Goal: Transaction & Acquisition: Download file/media

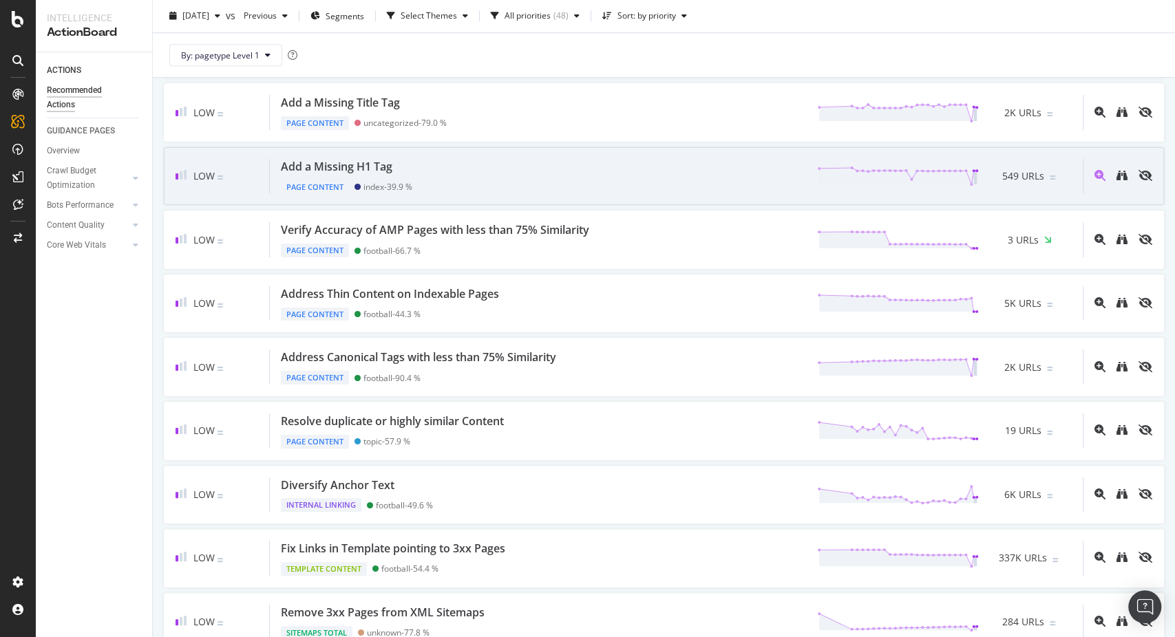
scroll to position [938, 0]
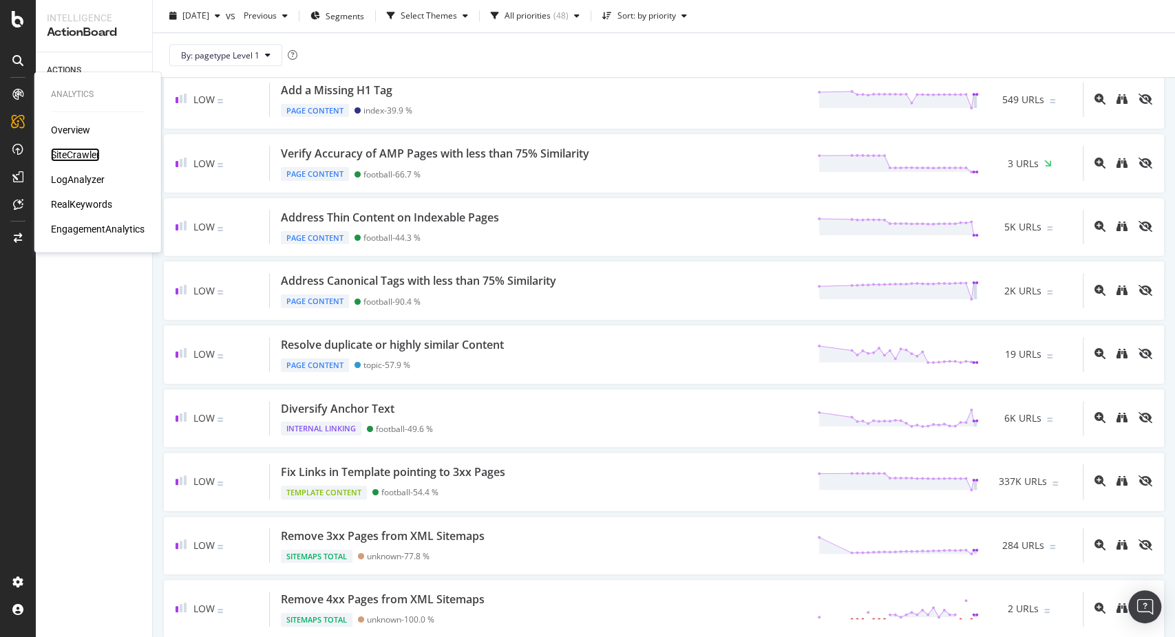
click at [68, 155] on div "SiteCrawler" at bounding box center [75, 155] width 49 height 14
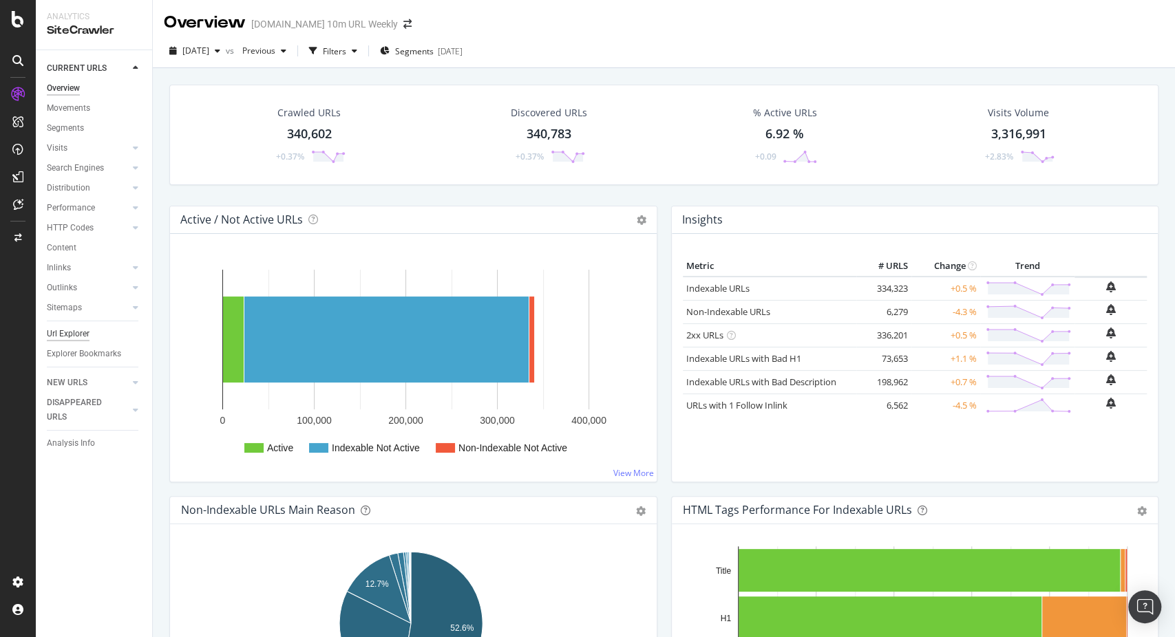
click at [83, 332] on div "Url Explorer" at bounding box center [68, 334] width 43 height 14
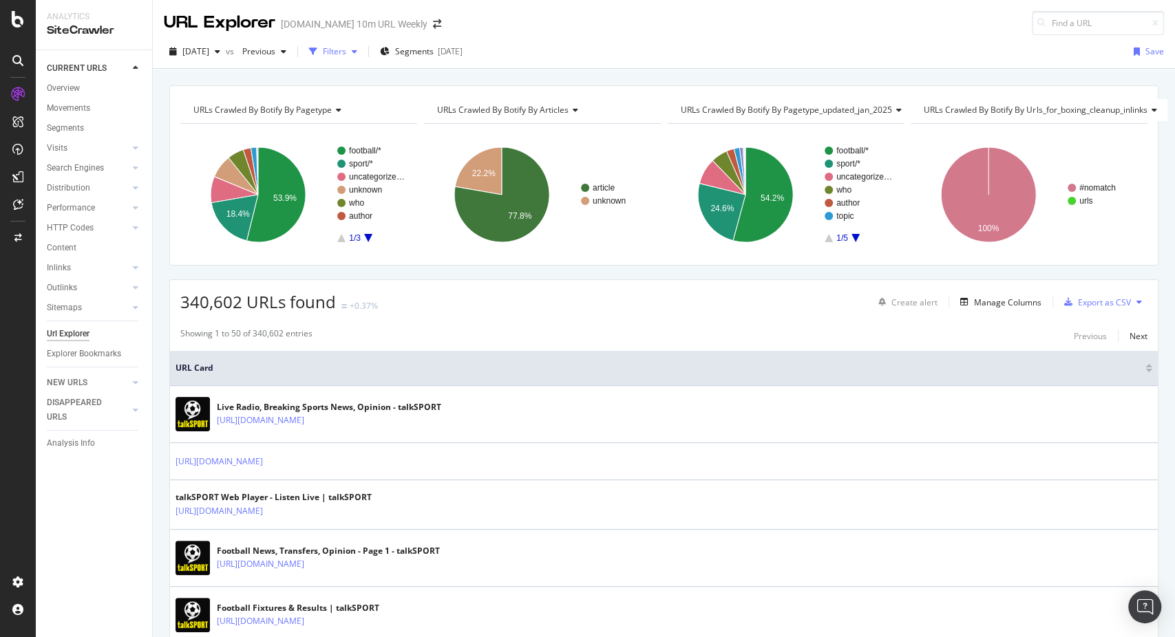
click at [323, 50] on div "button" at bounding box center [313, 51] width 19 height 19
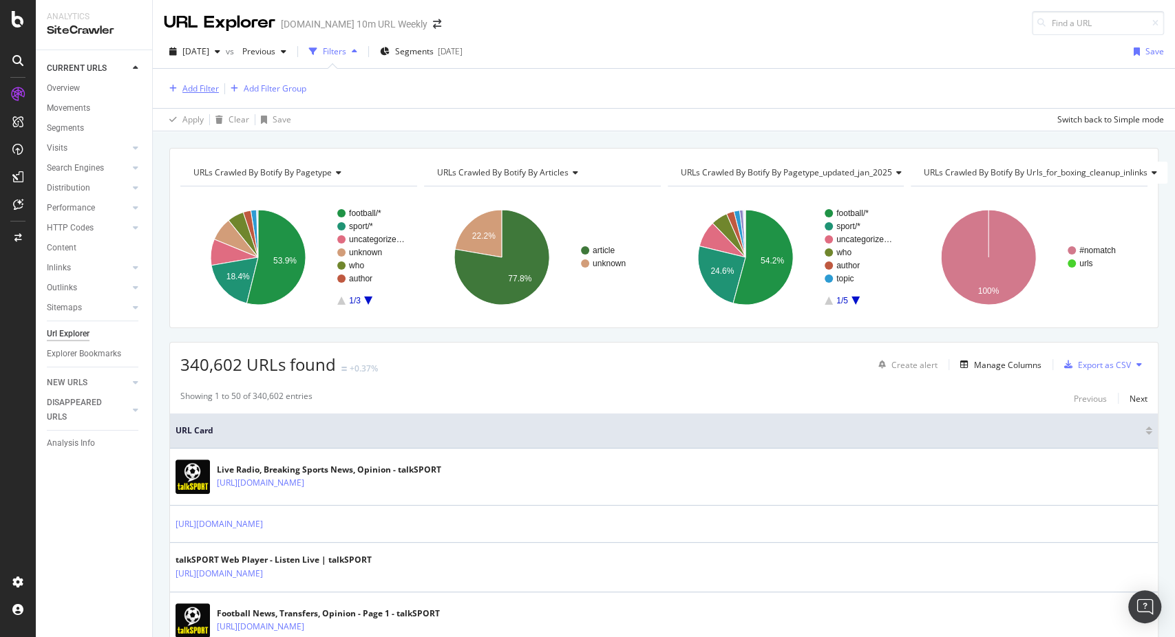
click at [215, 93] on div "Add Filter" at bounding box center [200, 89] width 36 height 12
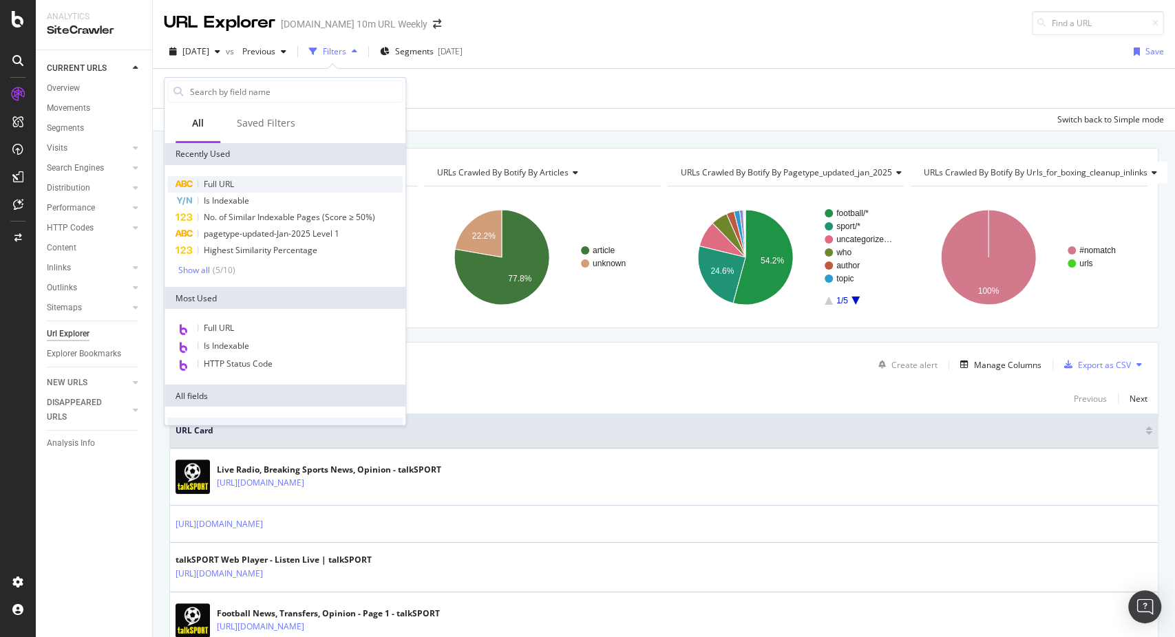
click at [220, 179] on span "Full URL" at bounding box center [219, 184] width 30 height 12
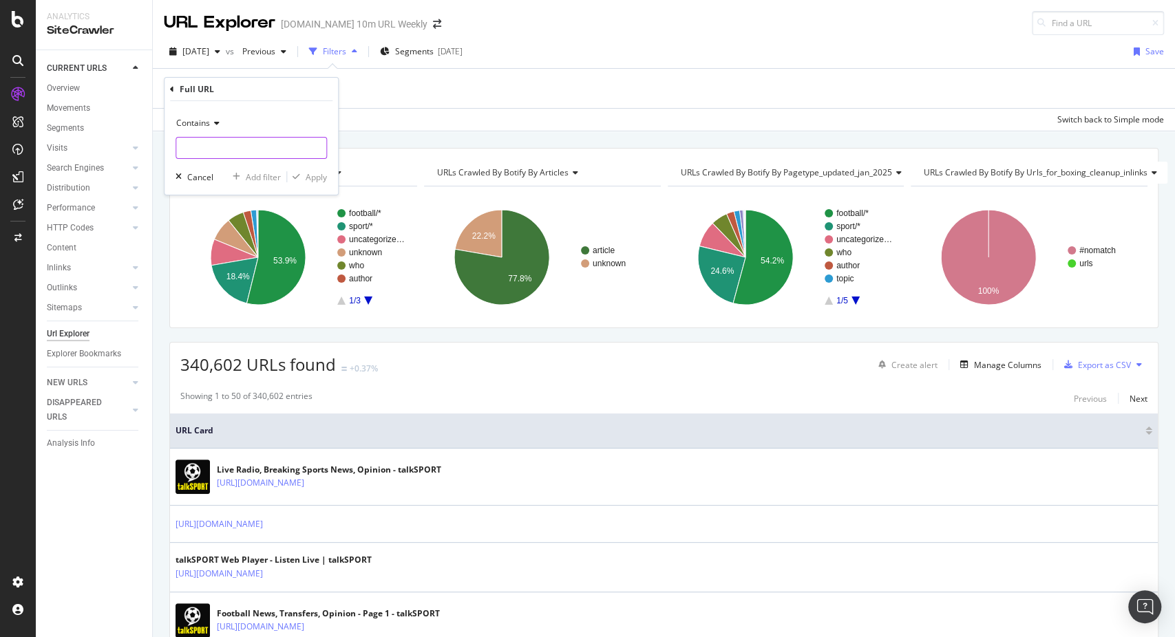
click at [215, 144] on input "text" at bounding box center [251, 148] width 150 height 22
type input "/boxing/"
click at [268, 178] on div "Add filter" at bounding box center [263, 177] width 35 height 12
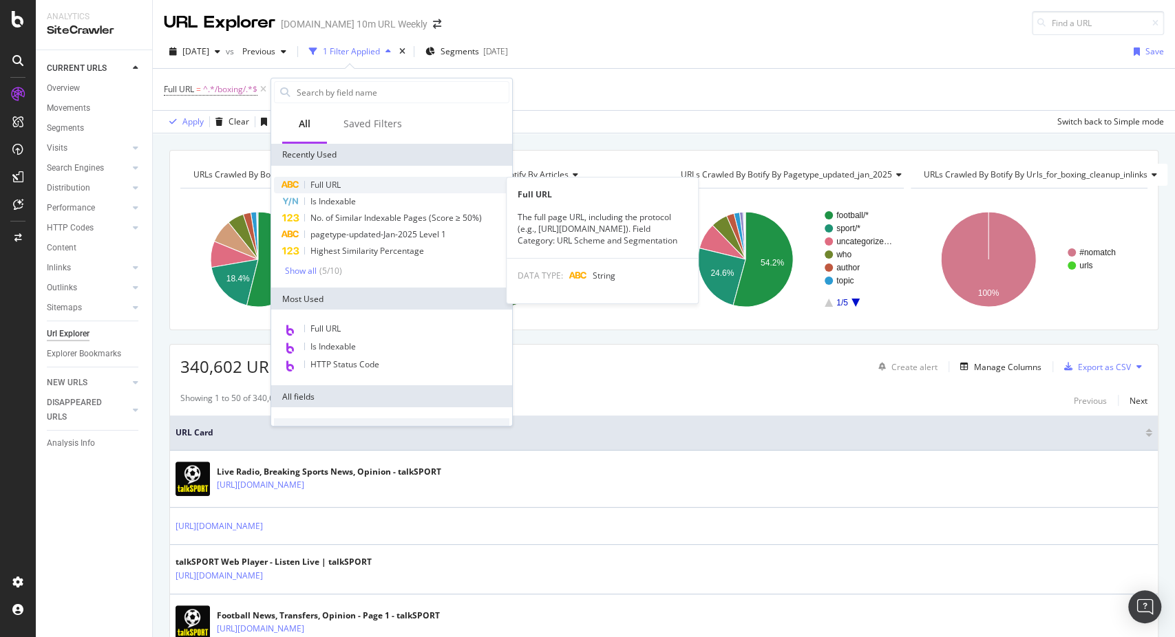
click at [321, 183] on span "Full URL" at bounding box center [325, 185] width 30 height 12
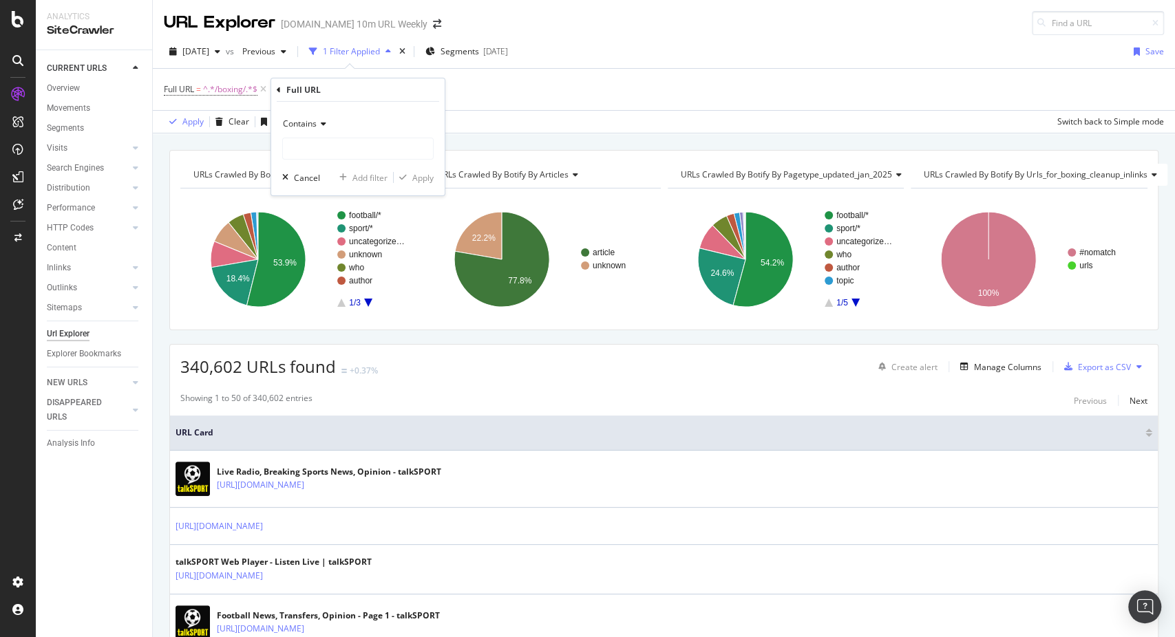
click at [315, 123] on span "Contains" at bounding box center [300, 124] width 34 height 12
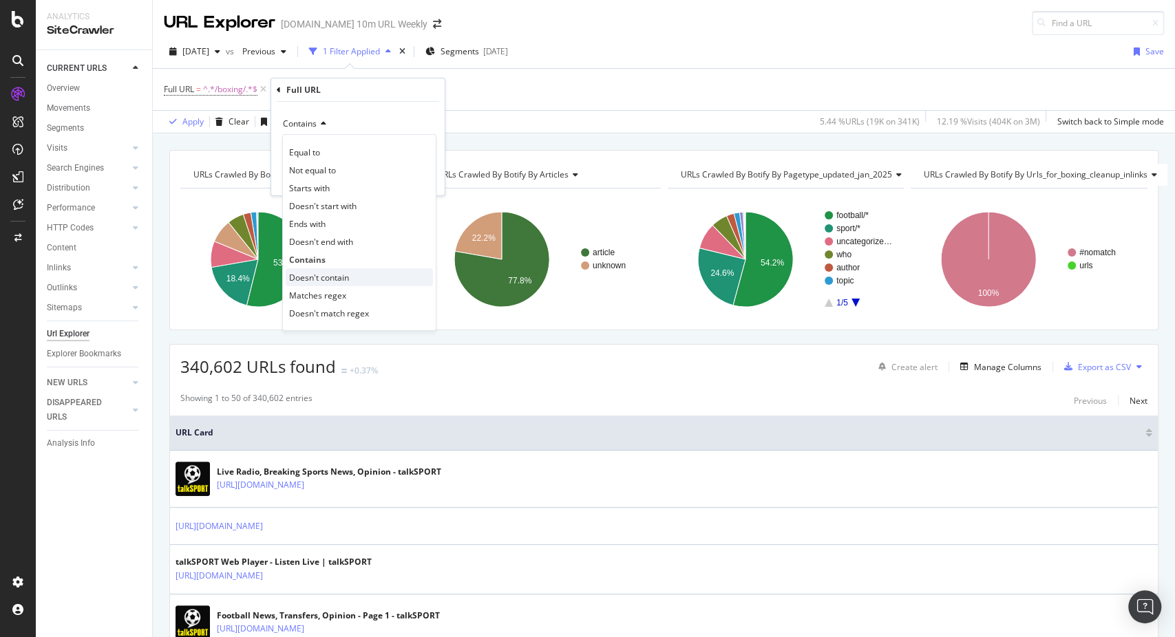
click at [323, 279] on span "Doesn't contain" at bounding box center [319, 277] width 60 height 12
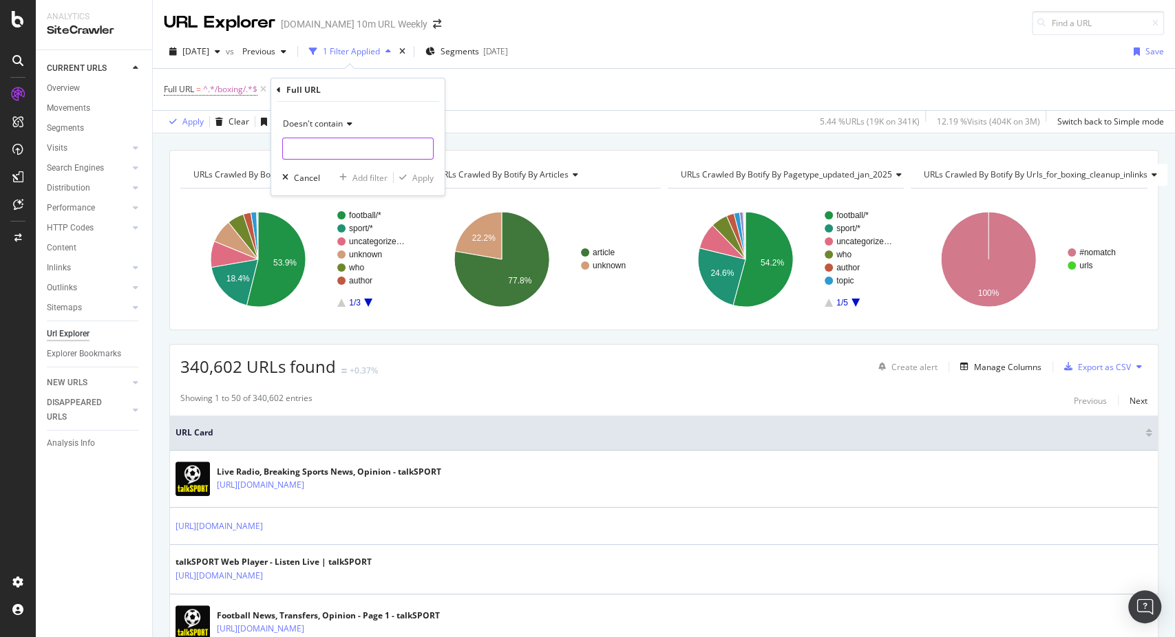
click at [292, 149] on input "text" at bounding box center [358, 149] width 150 height 22
type input "/page/"
click at [420, 177] on div "Apply" at bounding box center [422, 177] width 21 height 12
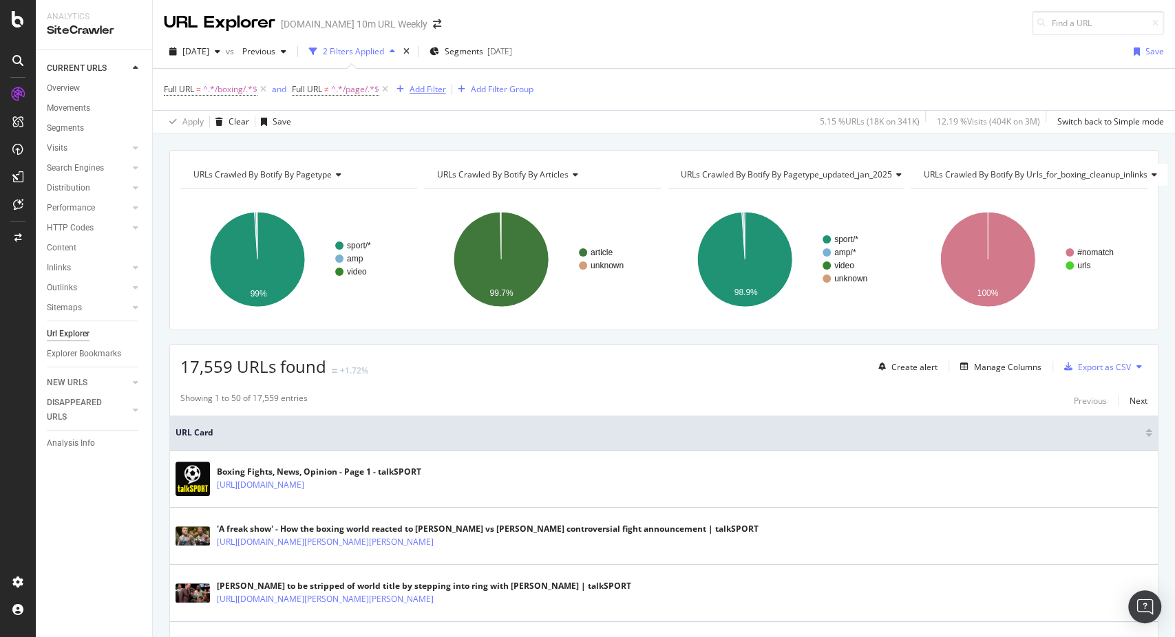
click at [434, 89] on div "Add Filter" at bounding box center [427, 89] width 36 height 12
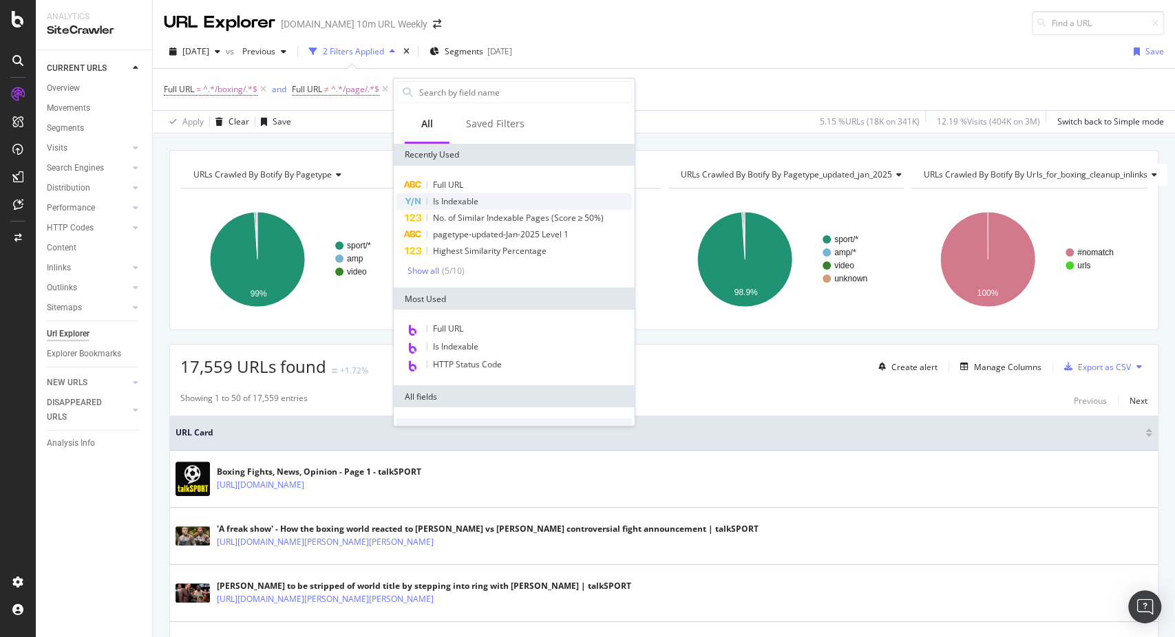
click at [543, 201] on div "Is Indexable" at bounding box center [513, 201] width 235 height 17
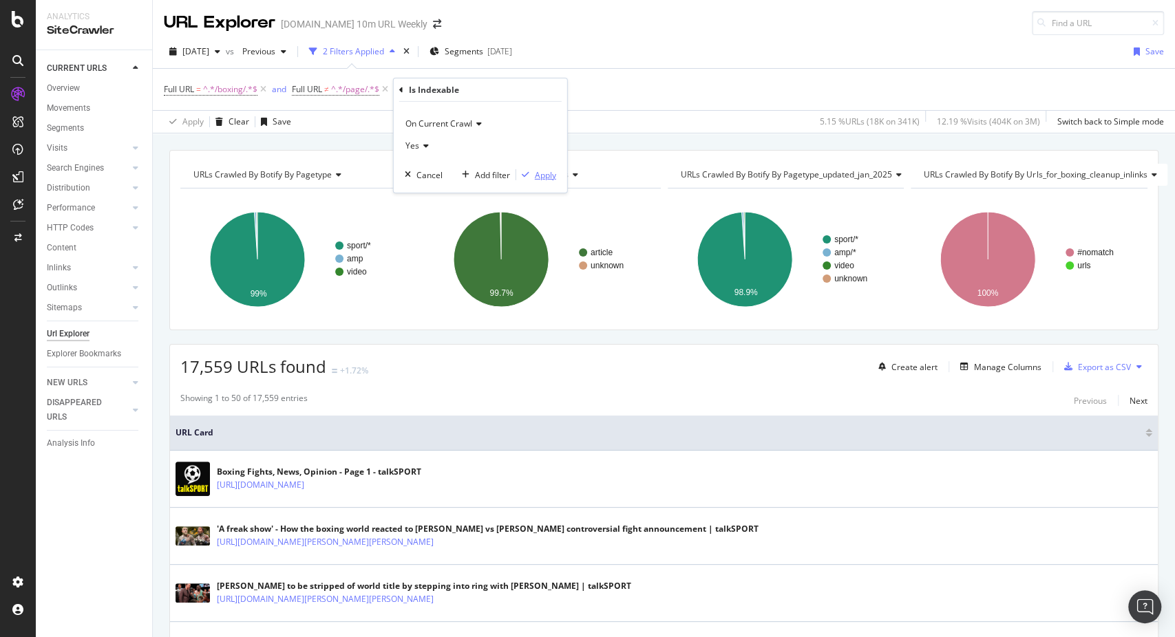
click at [547, 171] on div "Apply" at bounding box center [545, 175] width 21 height 12
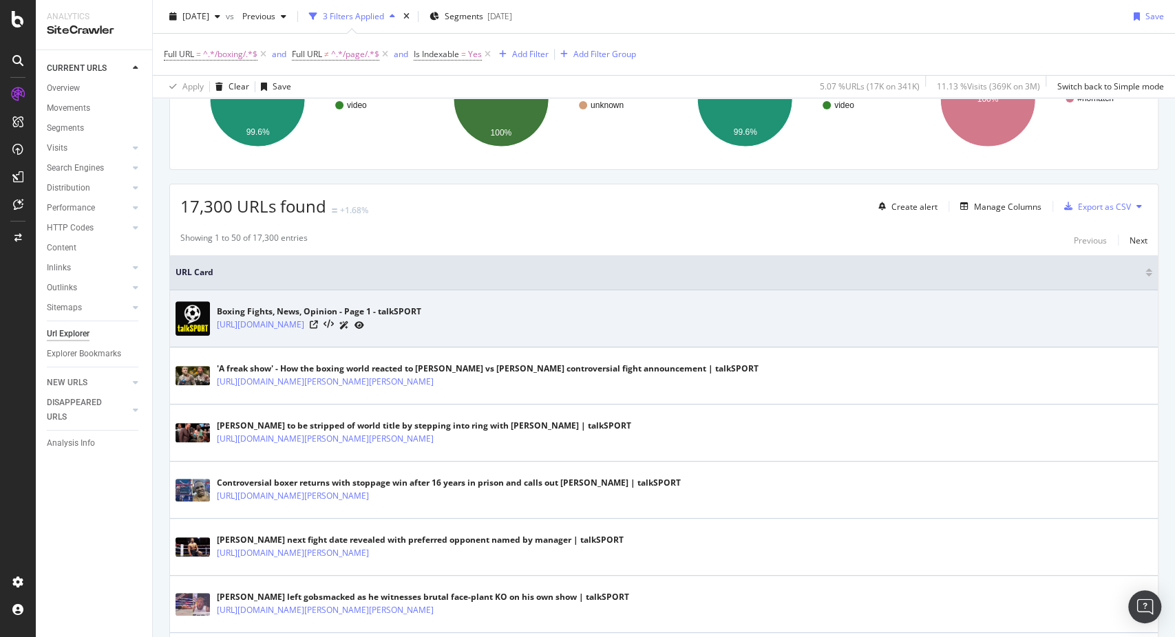
scroll to position [67, 0]
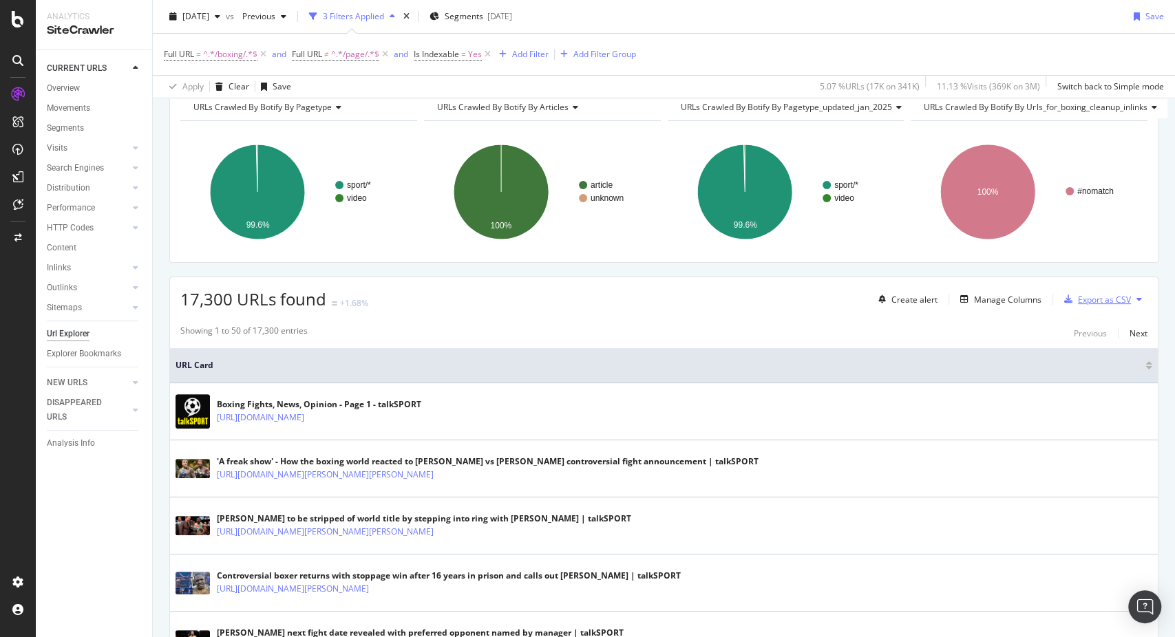
click at [1078, 298] on div "Export as CSV" at bounding box center [1104, 300] width 53 height 12
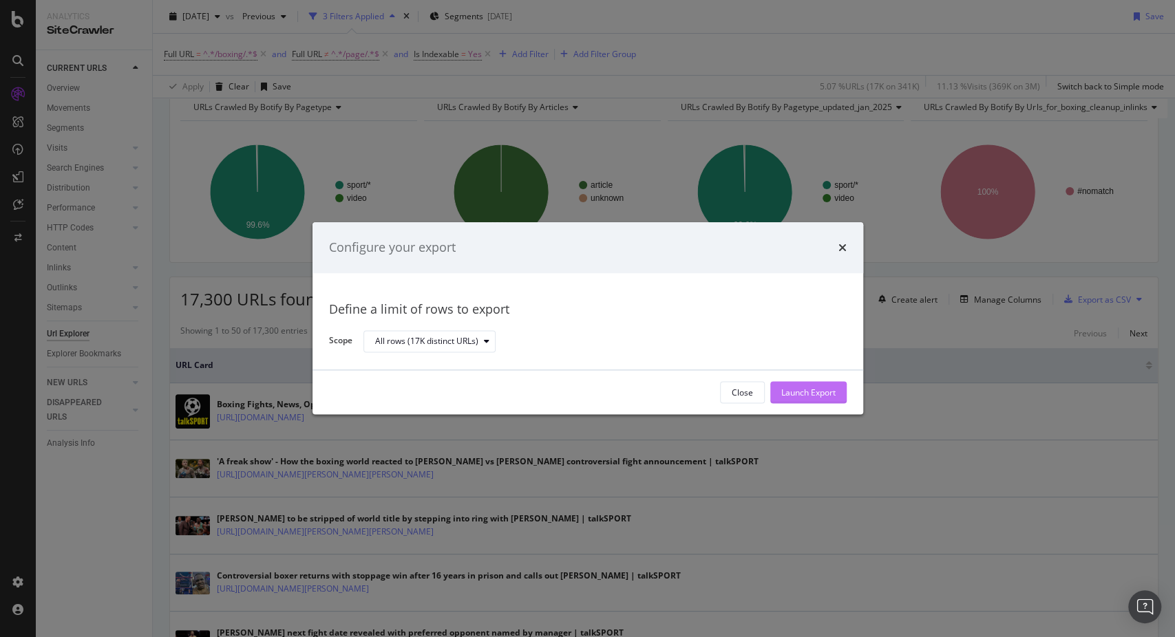
click at [802, 385] on div "Launch Export" at bounding box center [808, 393] width 54 height 21
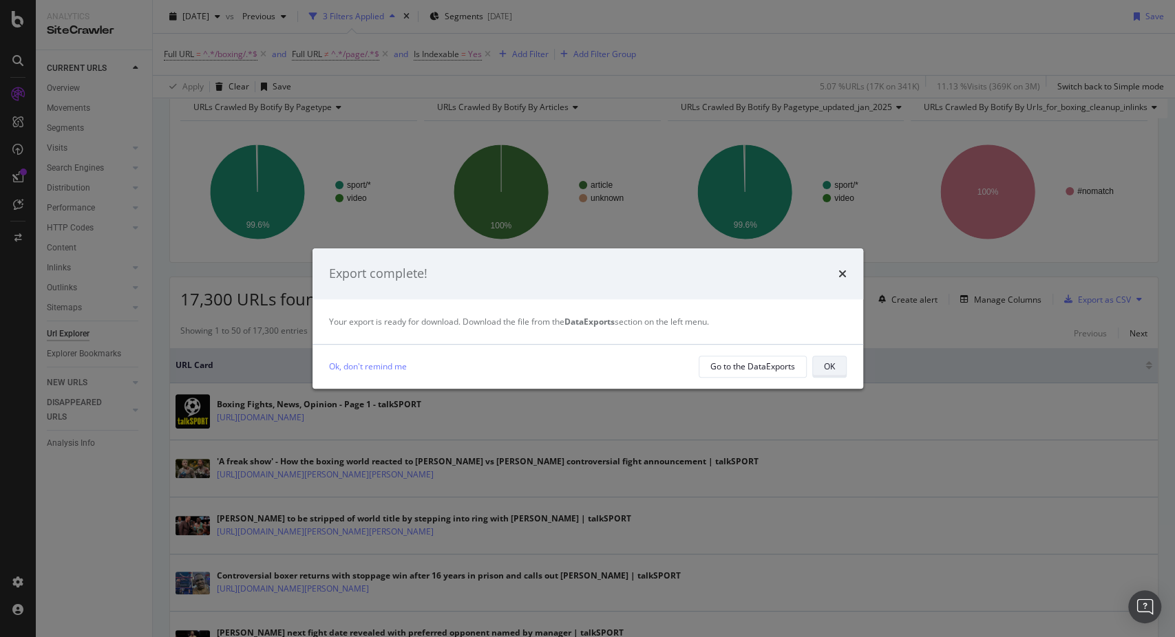
click at [826, 368] on div "OK" at bounding box center [829, 367] width 11 height 12
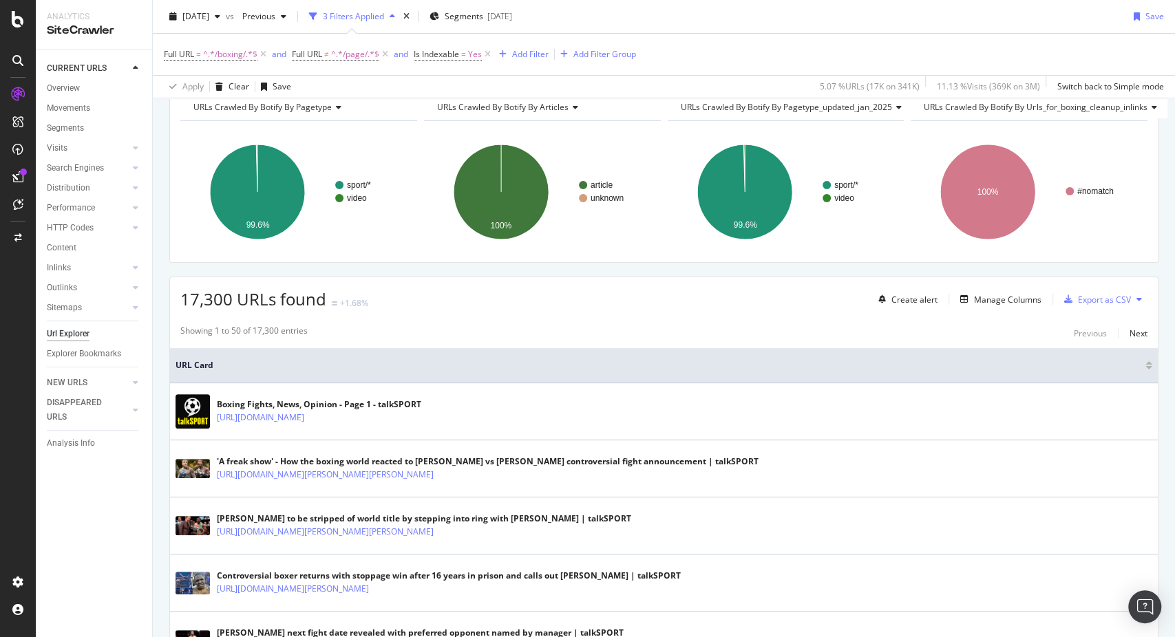
click at [5, 323] on div at bounding box center [17, 327] width 33 height 488
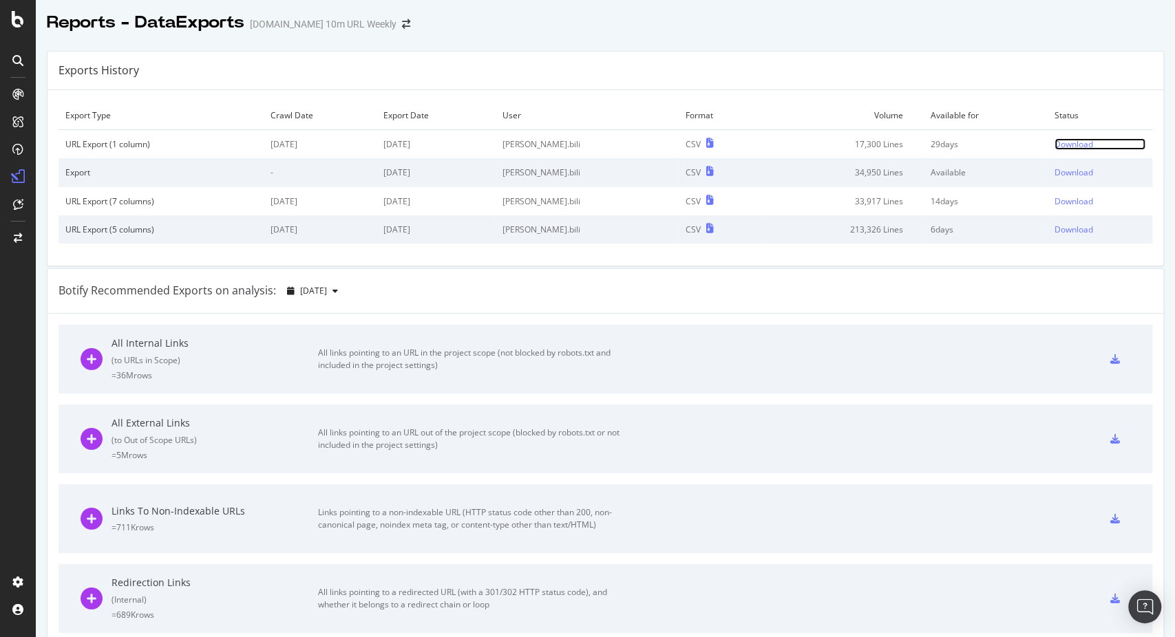
click at [1054, 143] on div "Download" at bounding box center [1073, 144] width 39 height 12
